Goal: Obtain resource: Obtain resource

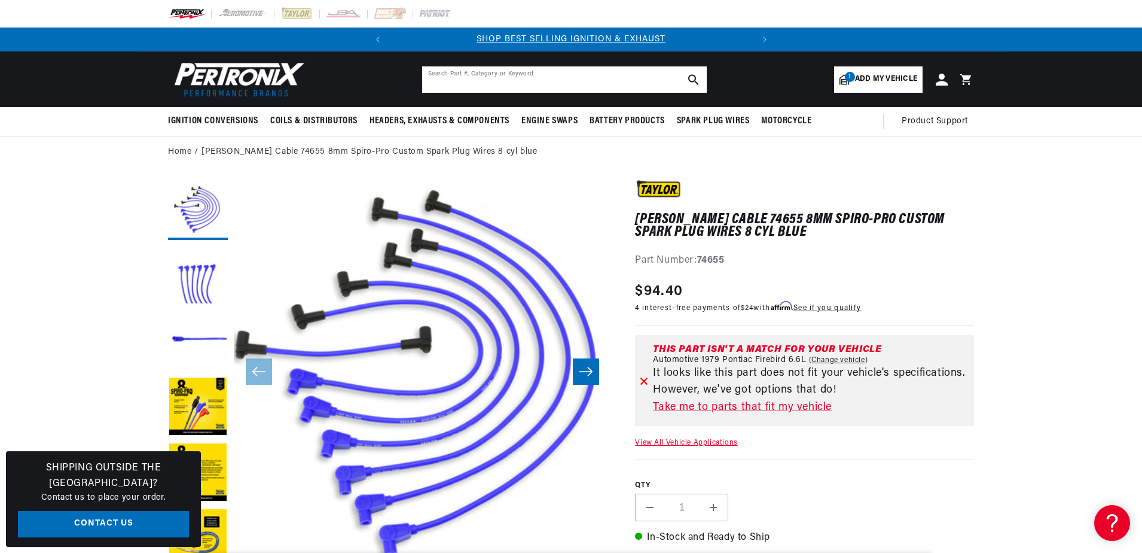
click at [489, 80] on input "text" at bounding box center [564, 79] width 285 height 26
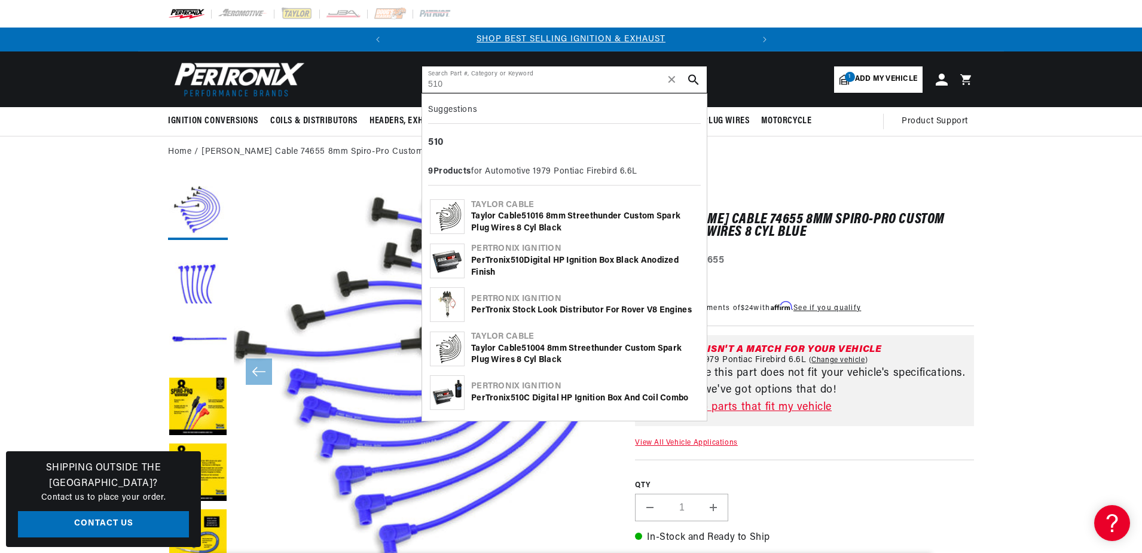
type input "510"
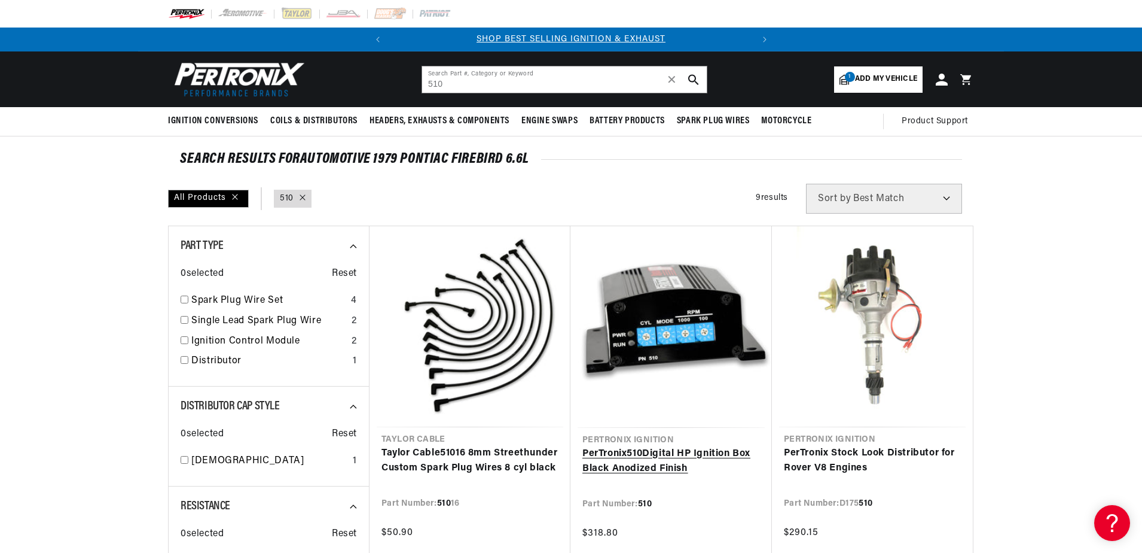
click at [648, 448] on link "PerTronix 510 Digital HP Ignition Box Black Anodized Finish" at bounding box center [672, 461] width 178 height 31
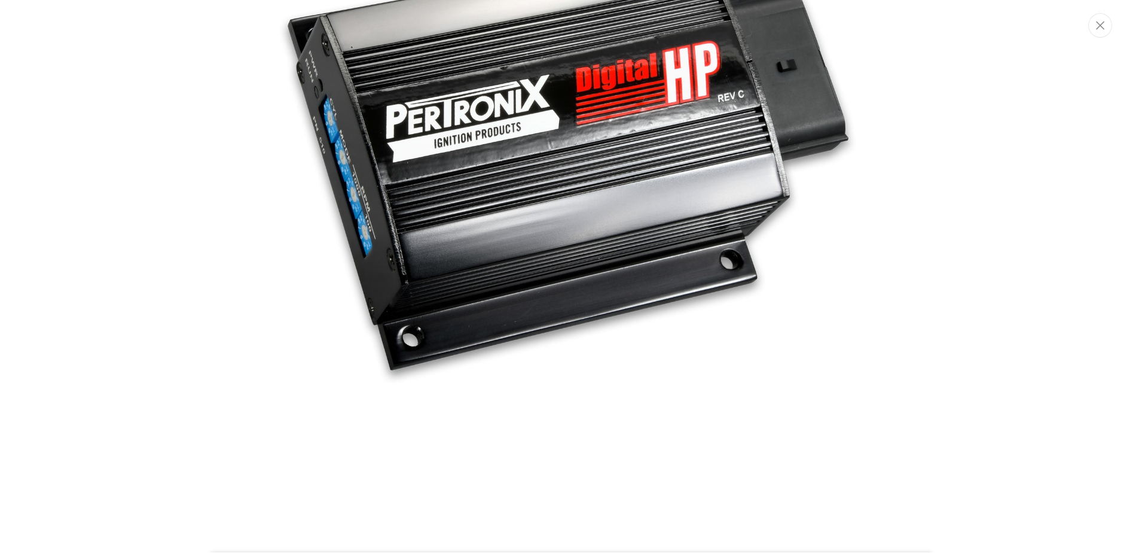
scroll to position [118, 0]
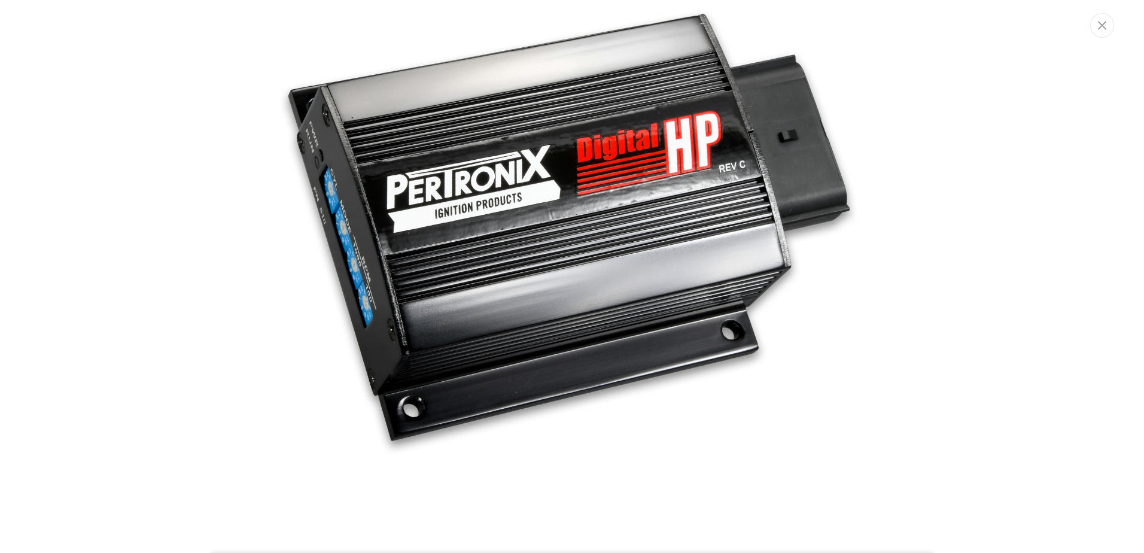
click at [217, 169] on div "Media gallery" at bounding box center [572, 276] width 1144 height 553
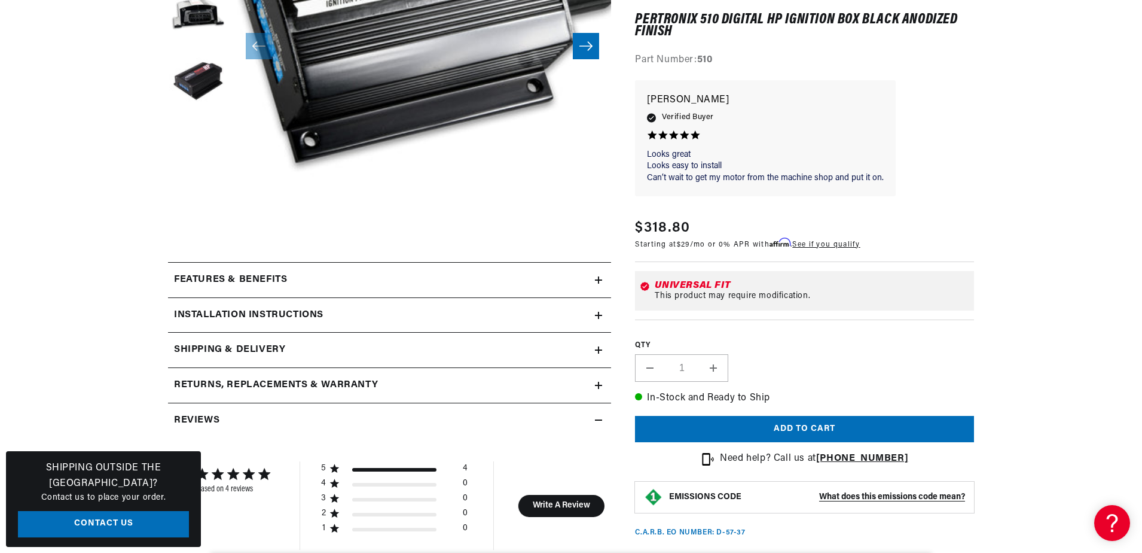
scroll to position [400, 0]
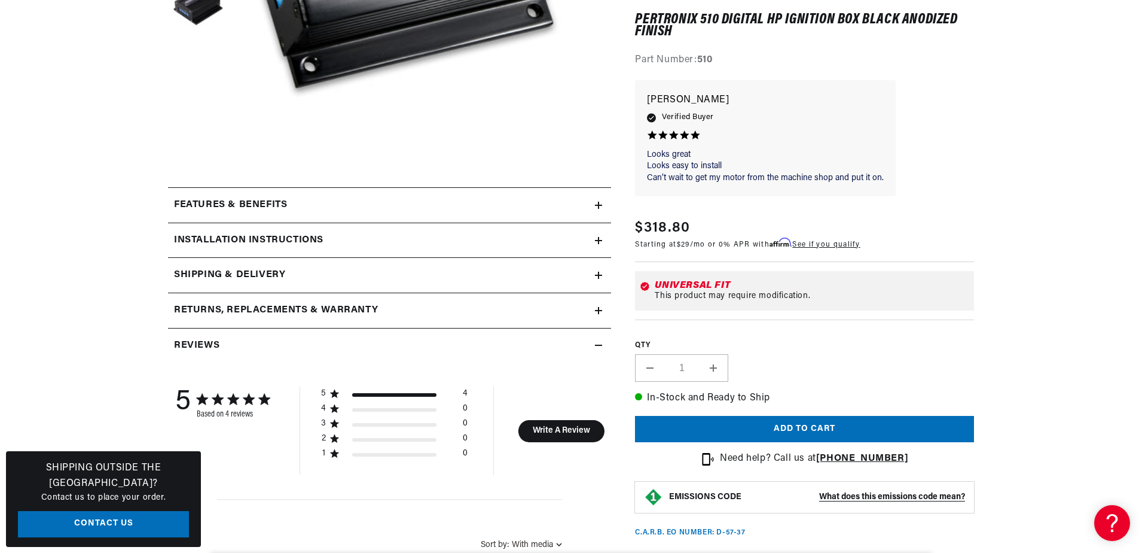
click at [249, 245] on h2 "Installation instructions" at bounding box center [249, 241] width 150 height 16
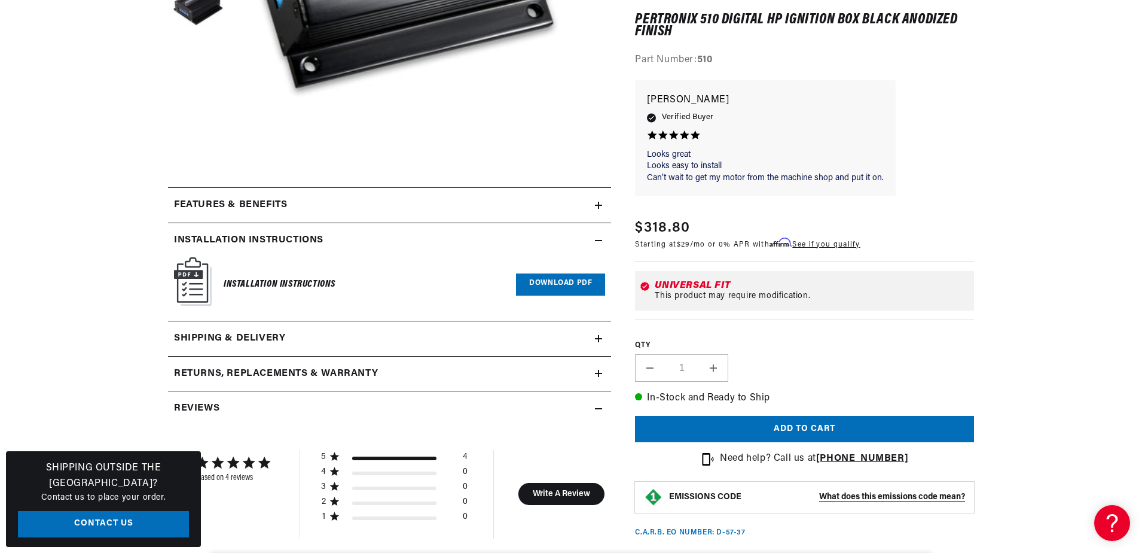
scroll to position [0, 362]
click at [538, 287] on link "Download PDF" at bounding box center [560, 284] width 89 height 22
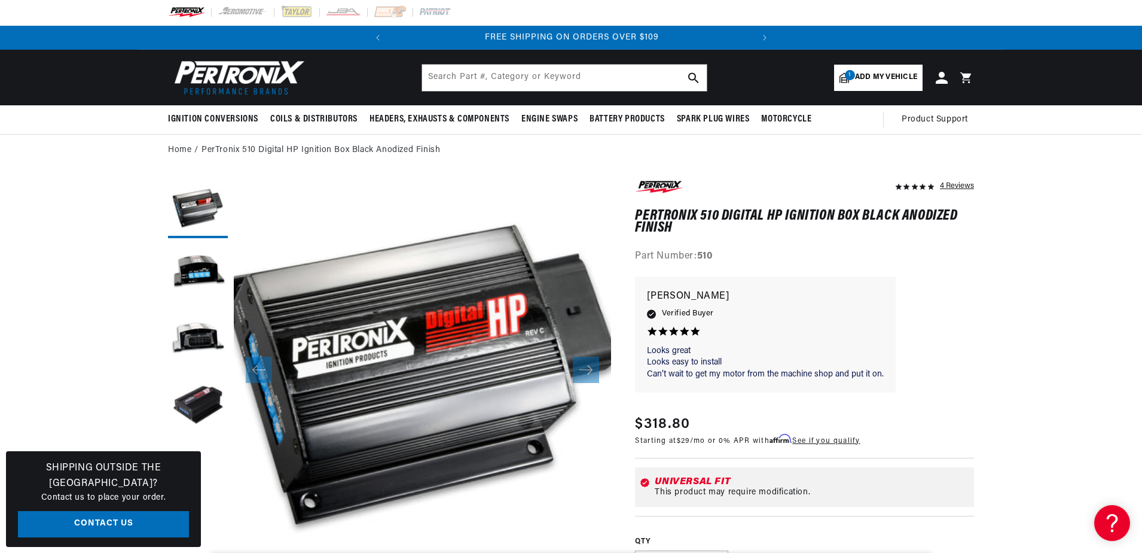
scroll to position [0, 0]
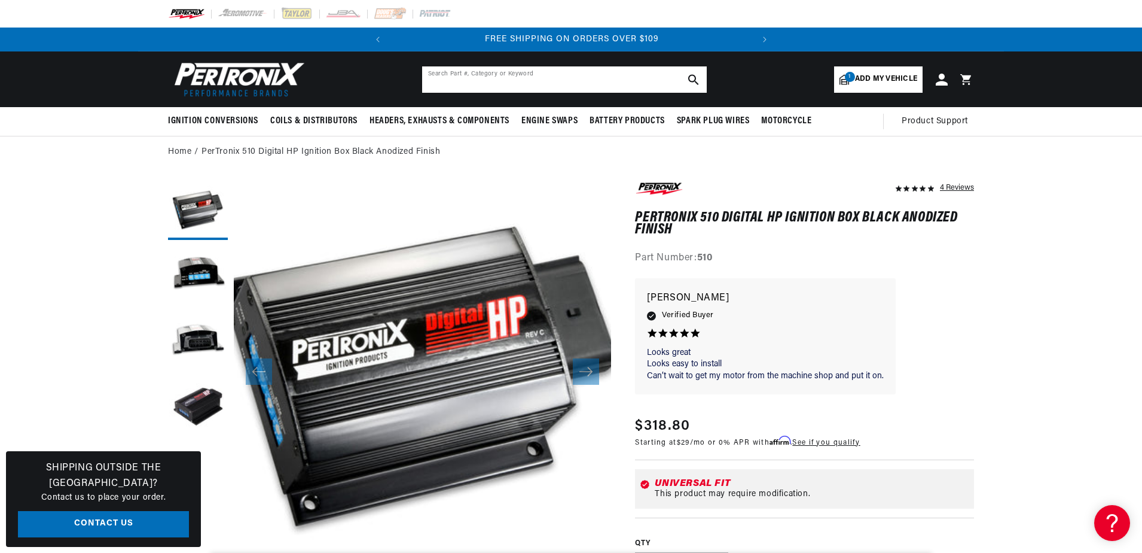
click at [441, 80] on input "text" at bounding box center [564, 79] width 285 height 26
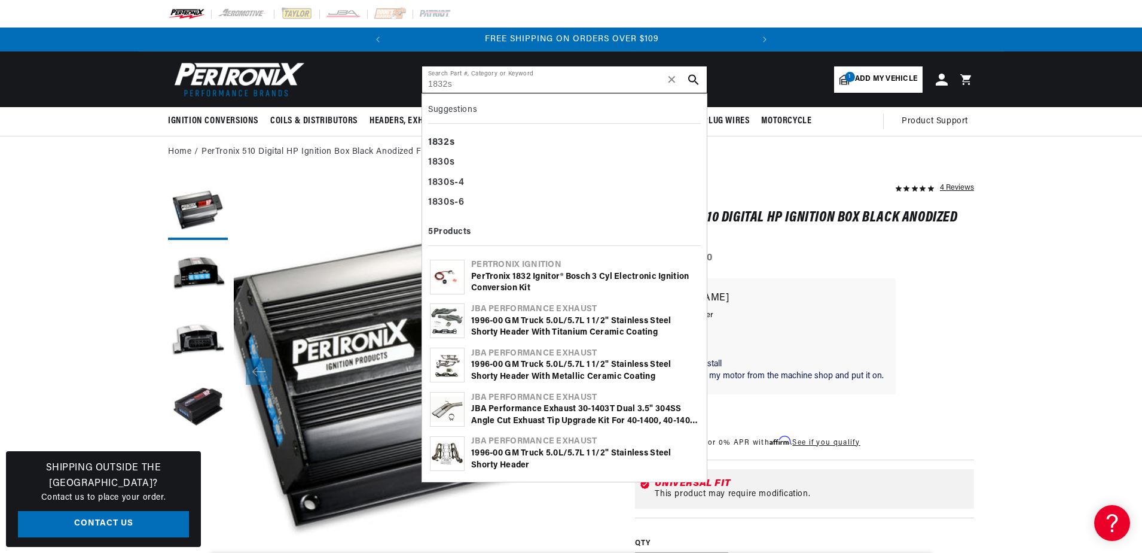
type input "1832s"
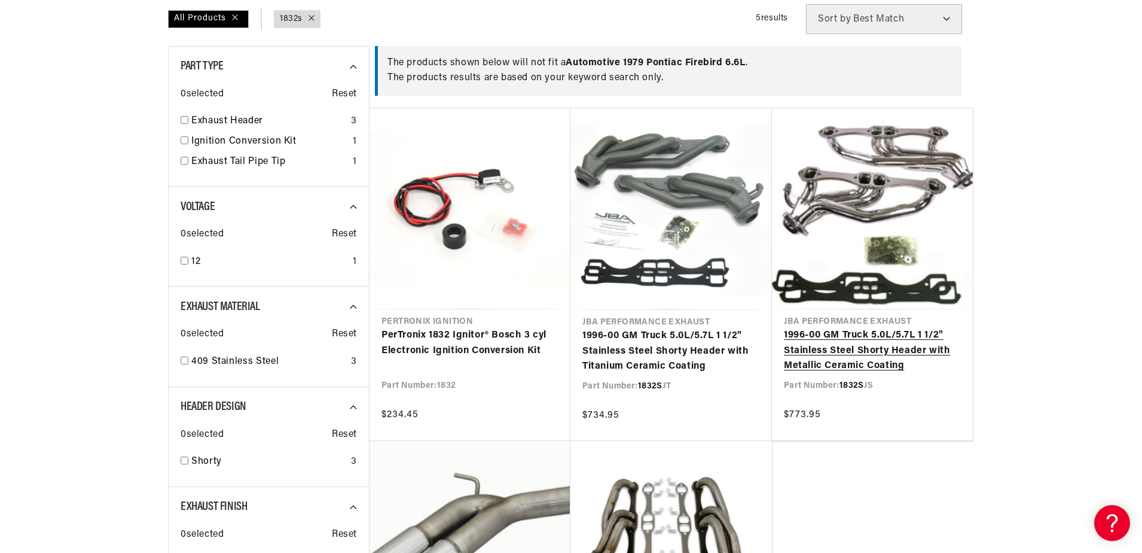
scroll to position [0, 362]
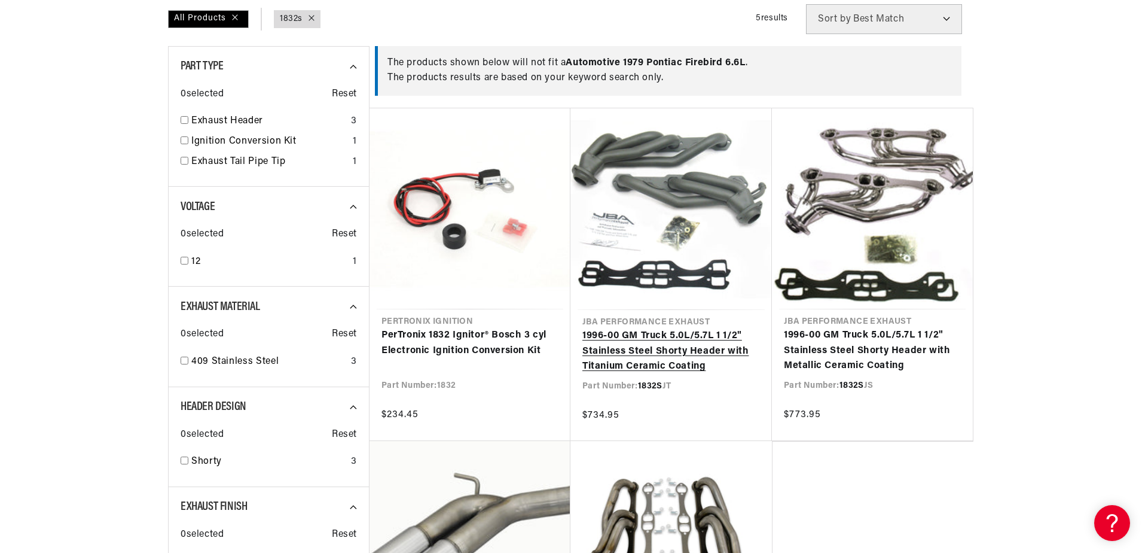
click at [657, 359] on link "1996-00 GM Truck 5.0L/5.7L 1 1/2" Stainless Steel Shorty Header with Titanium C…" at bounding box center [672, 351] width 178 height 46
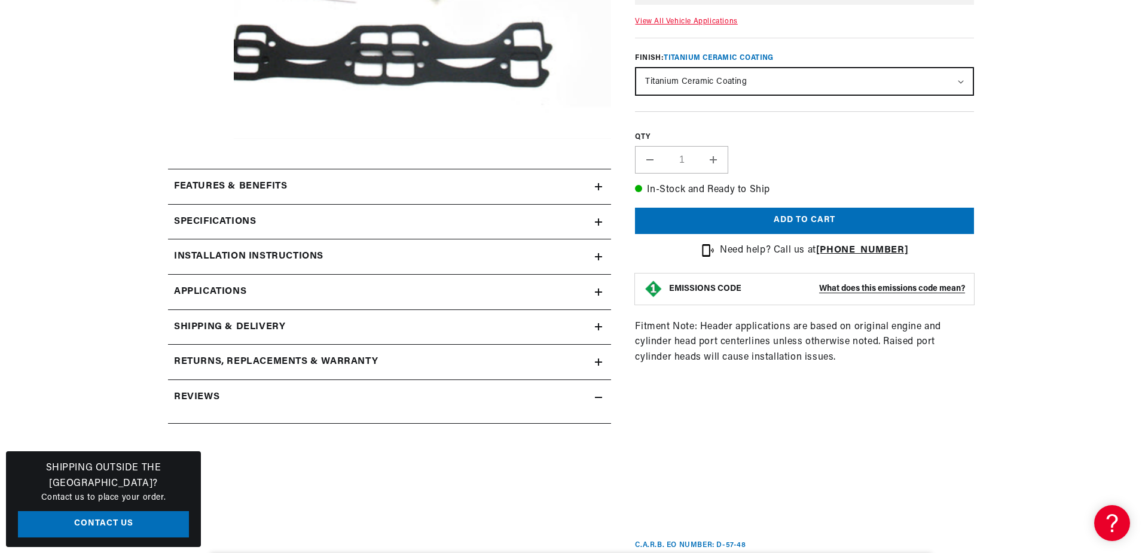
click at [218, 256] on h2 "Installation instructions" at bounding box center [249, 257] width 150 height 16
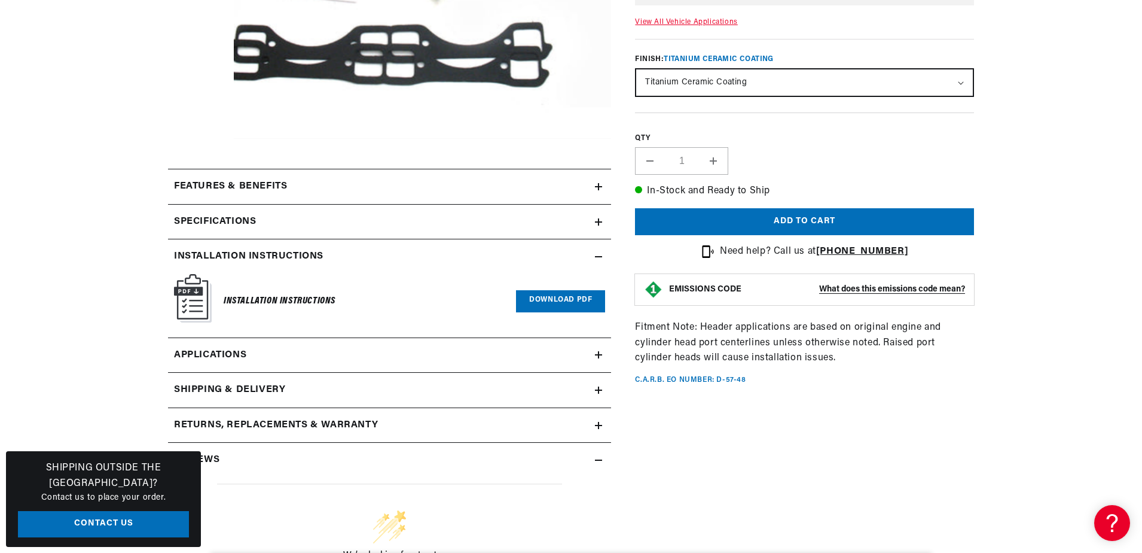
click at [540, 297] on link "Download PDF" at bounding box center [560, 301] width 89 height 22
